Goal: Check status: Check status

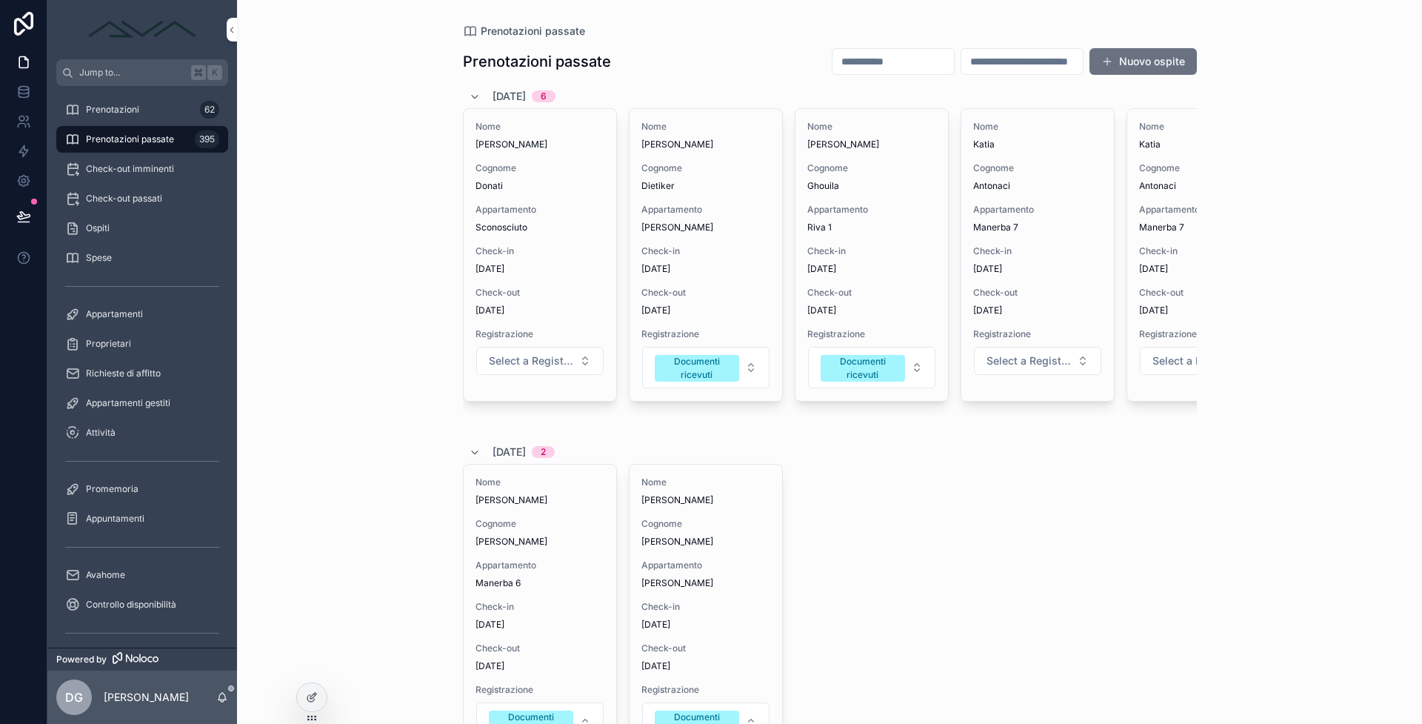
scroll to position [0, 250]
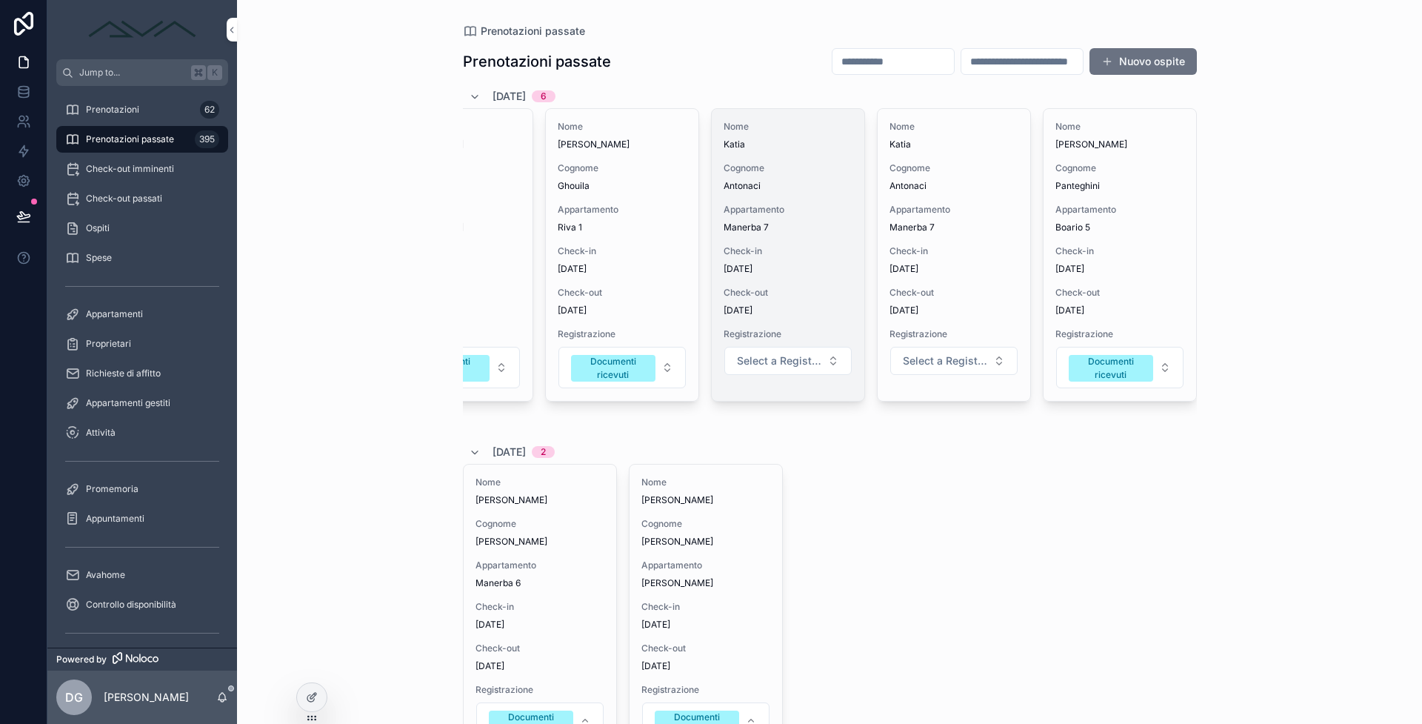
click at [798, 201] on div "Nome [PERSON_NAME] Antonaci Appartamento Manerba 7 Check-in [DATE] Check-out [D…" at bounding box center [788, 255] width 153 height 292
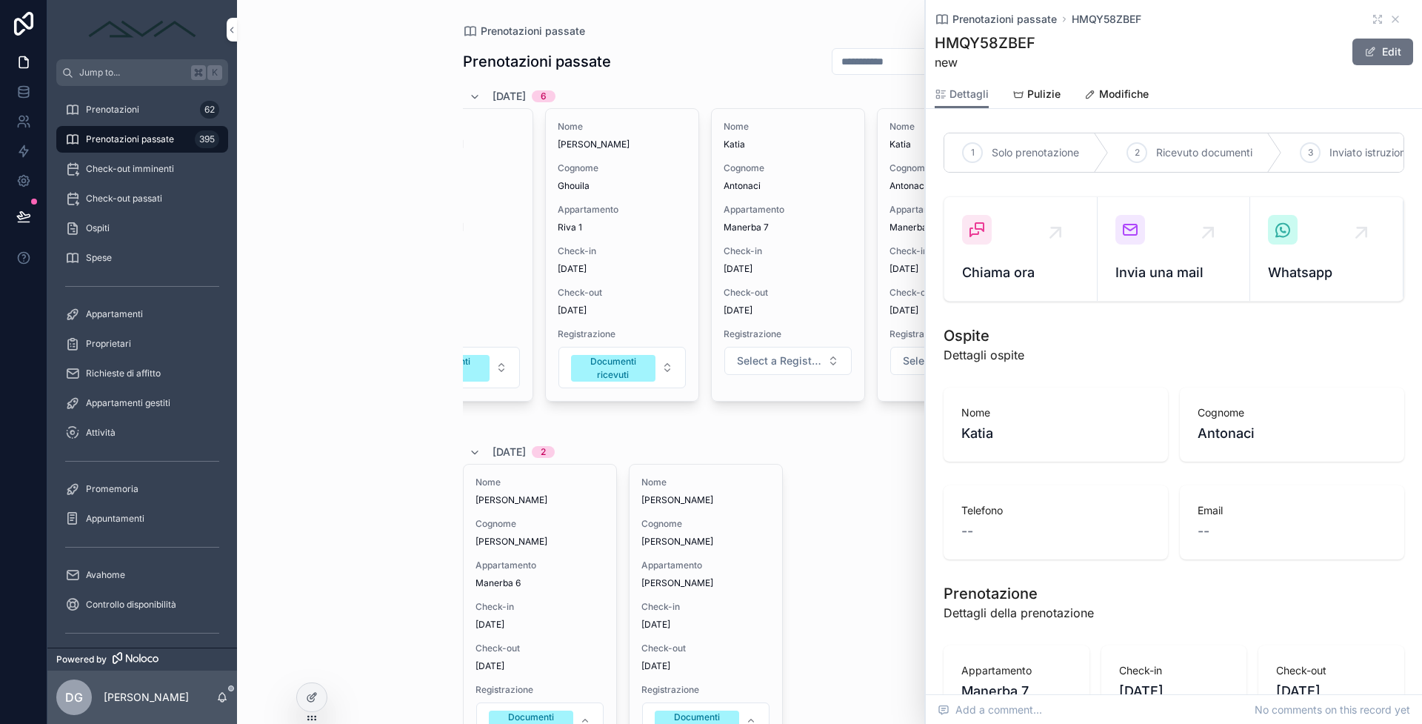
scroll to position [1631, 0]
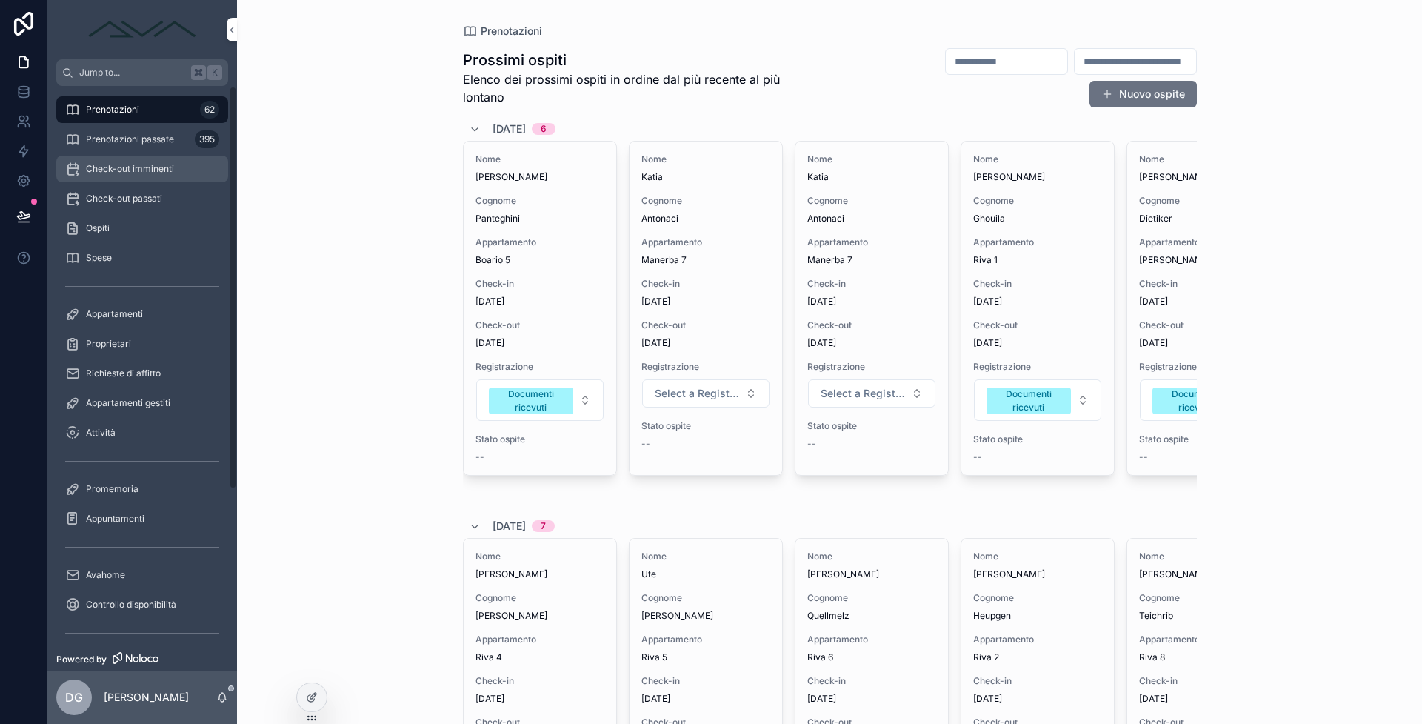
click at [144, 161] on div "Check-out imminenti" at bounding box center [142, 169] width 154 height 24
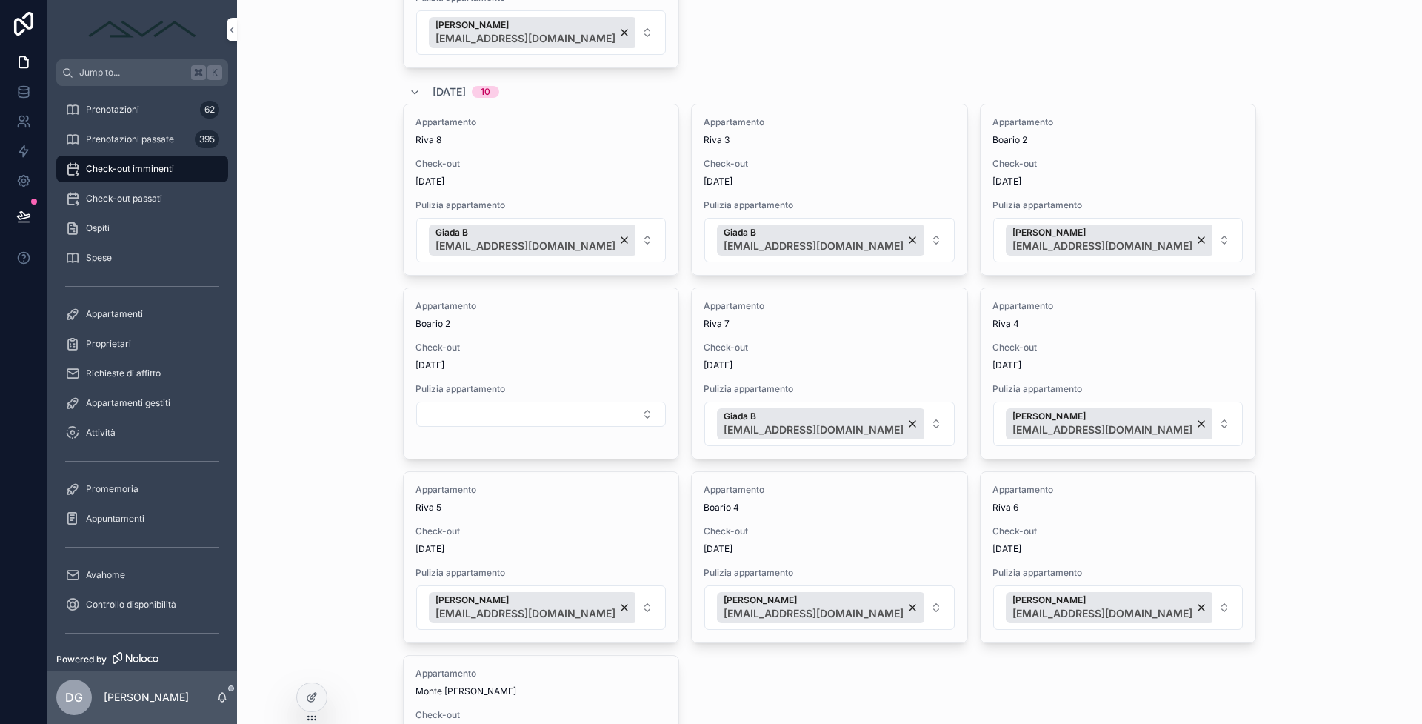
scroll to position [500, 0]
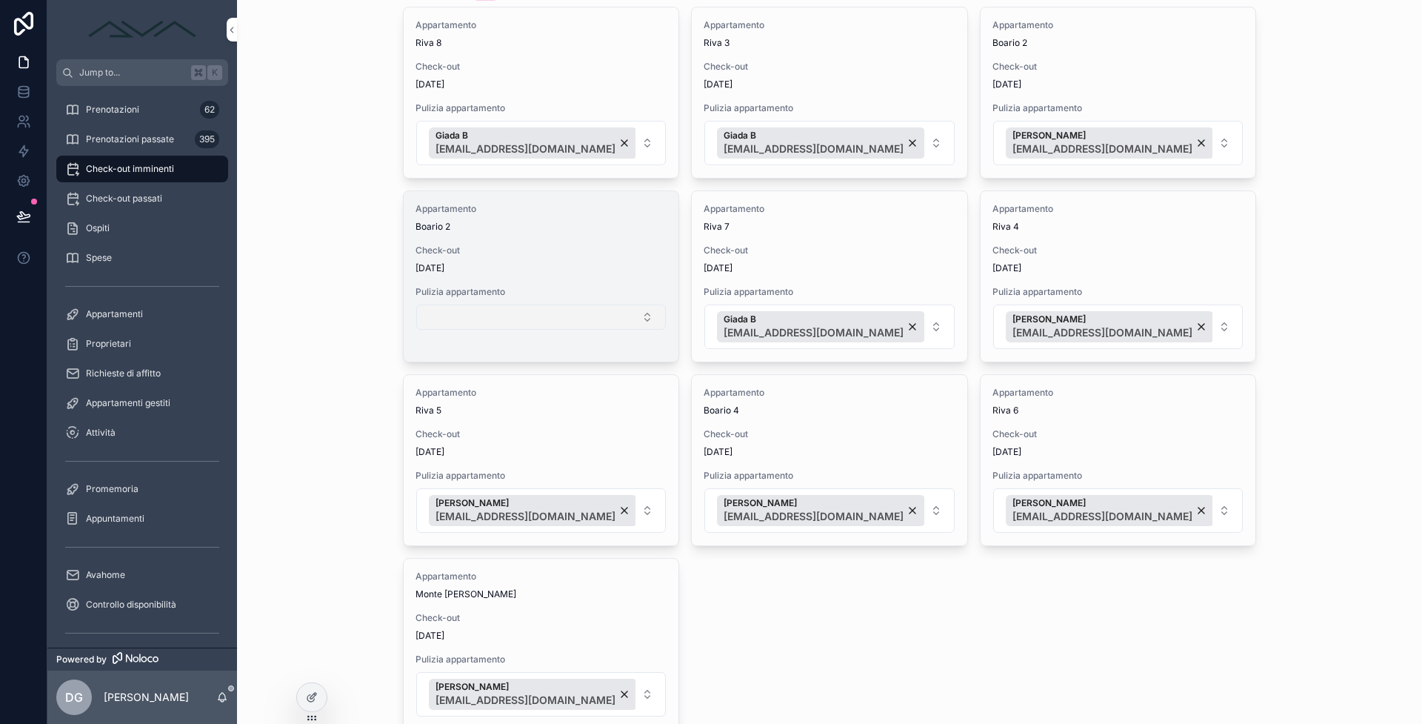
click at [557, 314] on button "Select Button" at bounding box center [541, 316] width 250 height 25
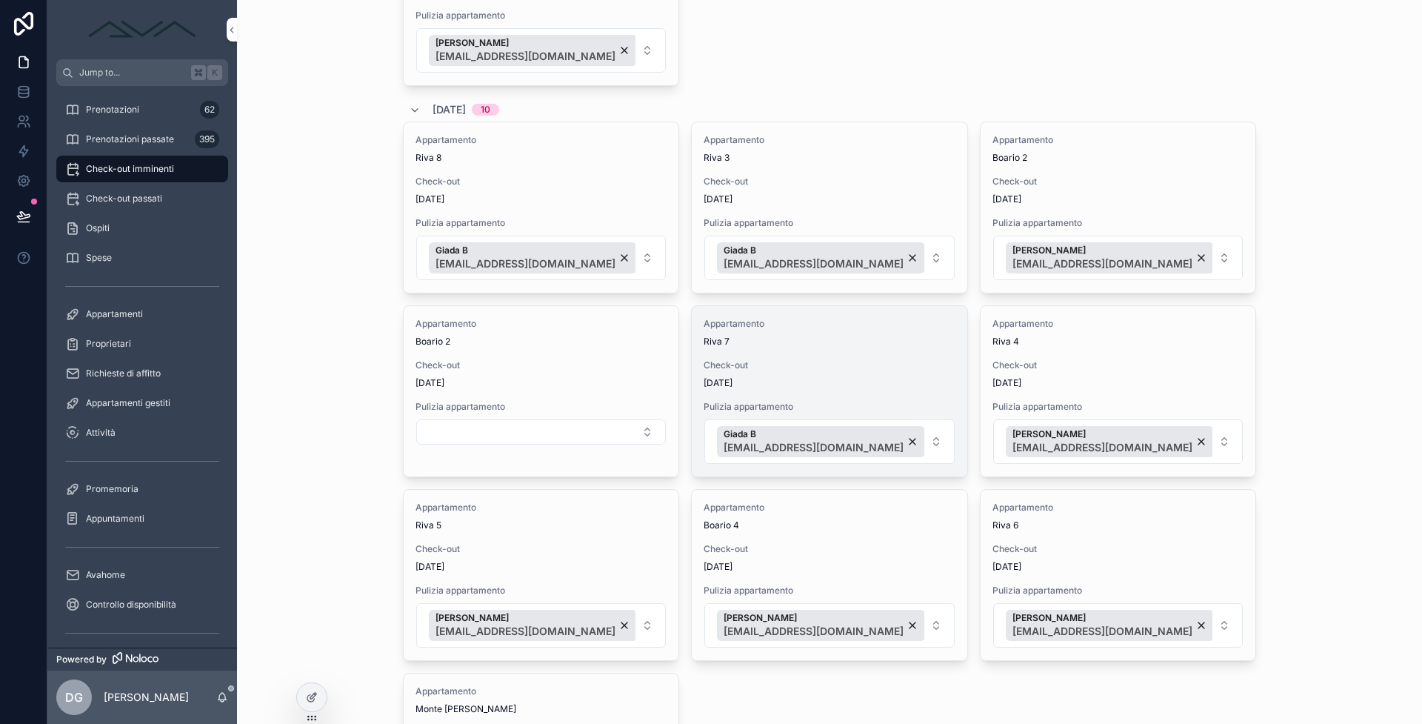
scroll to position [404, 0]
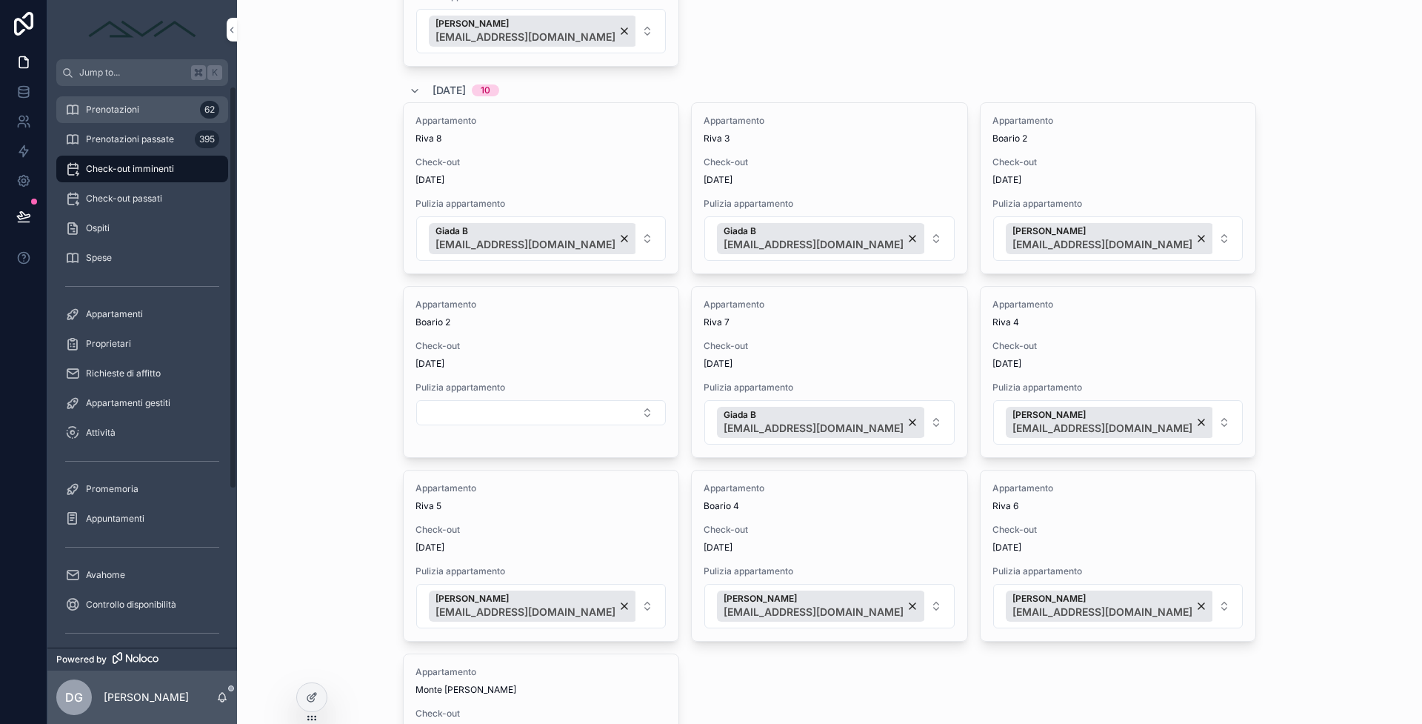
click at [128, 113] on span "Prenotazioni" at bounding box center [112, 110] width 53 height 12
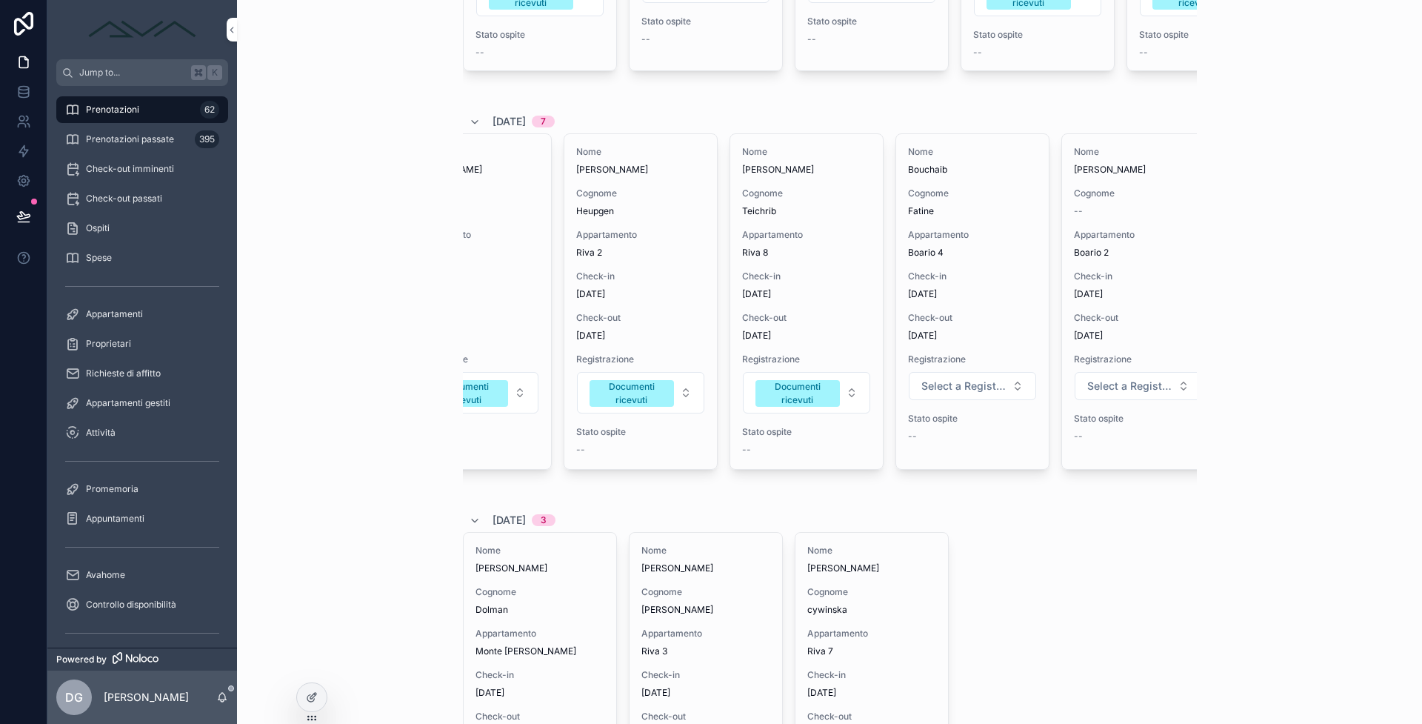
scroll to position [0, 416]
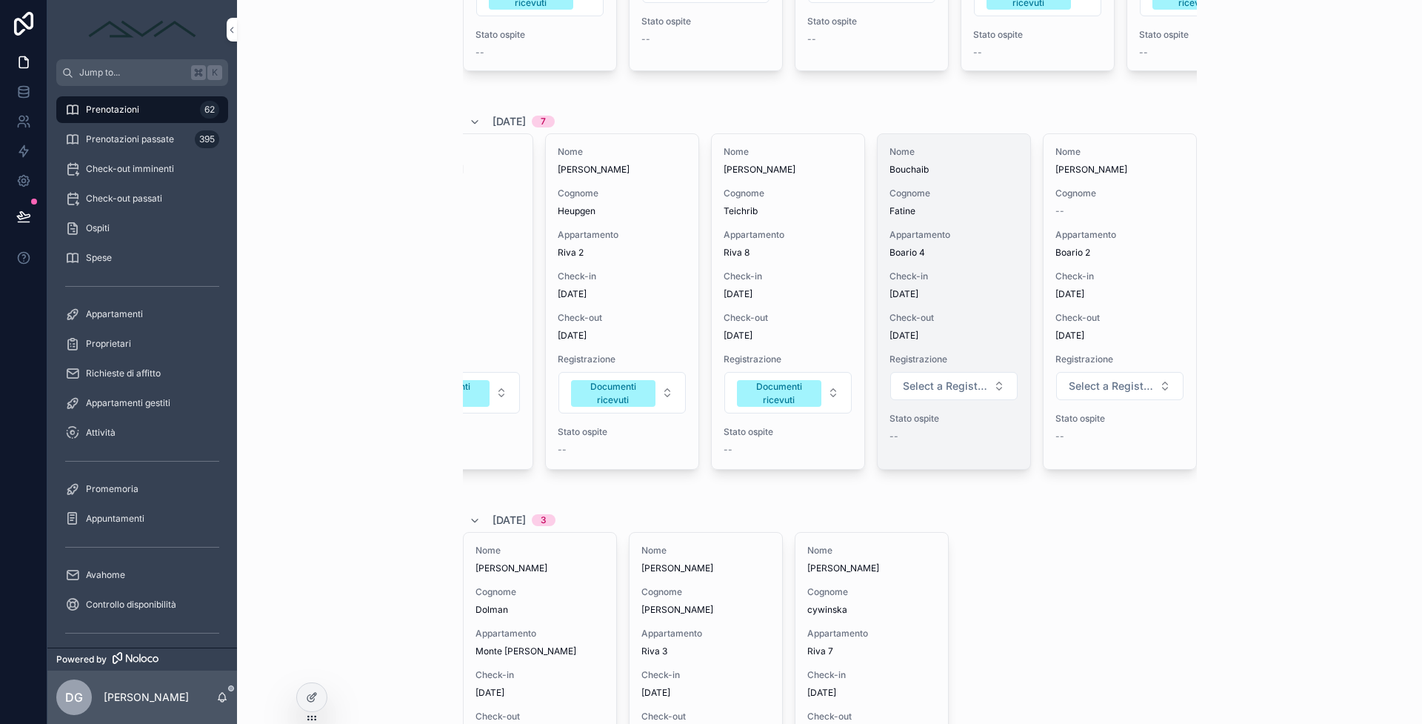
click at [990, 321] on div "Nome Bouchaib Cognome Fatine Appartamento Boario 4 Check-in [DATE] Check-out [D…" at bounding box center [954, 301] width 153 height 335
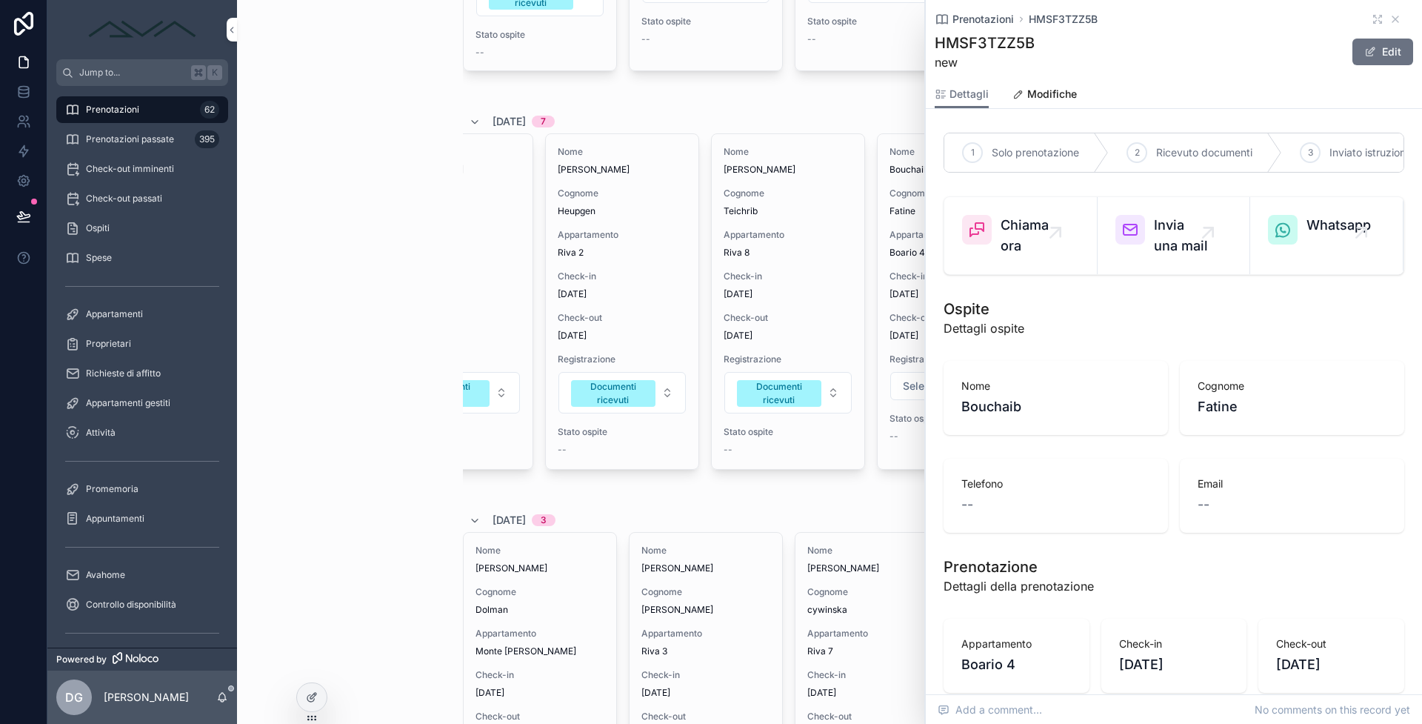
click at [1389, 21] on icon "scrollable content" at bounding box center [1395, 19] width 12 height 12
